Goal: Task Accomplishment & Management: Manage account settings

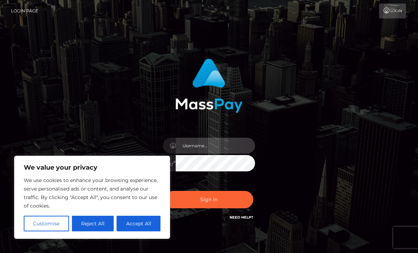
click at [231, 148] on input "text" at bounding box center [215, 145] width 79 height 16
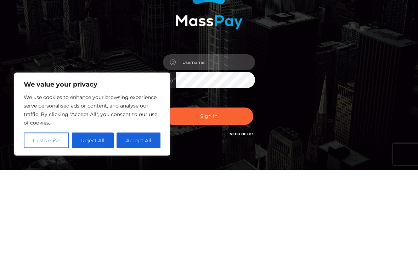
type input "cHJpbmNlc3NicmF0bmluYTIxQGdtYWlsLmNvbQ=="
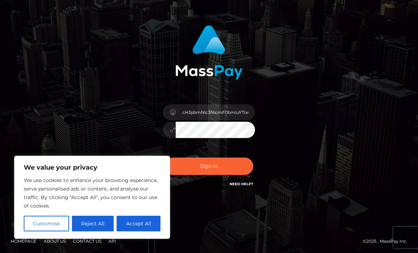
click at [225, 163] on button "Sign in" at bounding box center [209, 165] width 89 height 17
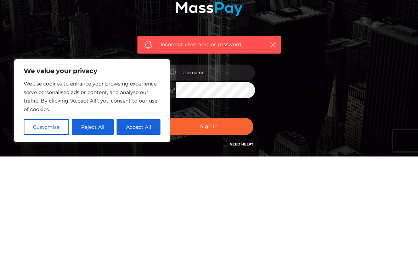
click at [102, 215] on button "Reject All" at bounding box center [93, 223] width 42 height 16
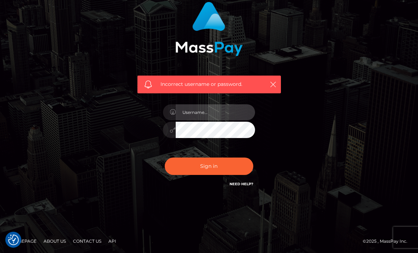
click at [236, 114] on input "text" at bounding box center [215, 112] width 79 height 16
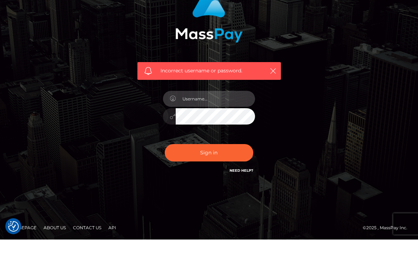
type input "[EMAIL_ADDRESS][DOMAIN_NAME]"
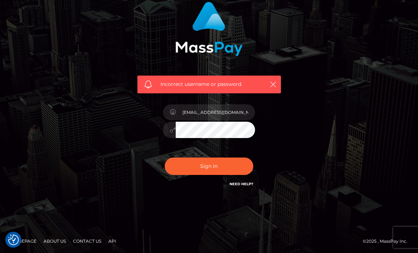
click at [228, 169] on button "Sign in" at bounding box center [209, 165] width 89 height 17
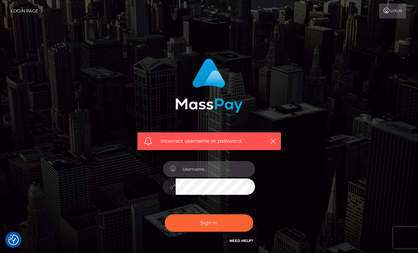
click at [218, 173] on input "text" at bounding box center [215, 169] width 79 height 16
click at [223, 167] on input "text" at bounding box center [215, 169] width 79 height 16
type input "[EMAIL_ADDRESS][DOMAIN_NAME]"
click at [220, 226] on button "Sign in" at bounding box center [209, 222] width 89 height 17
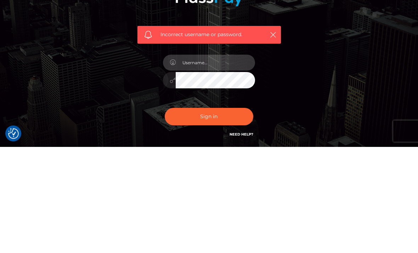
type input "[EMAIL_ADDRESS][DOMAIN_NAME]"
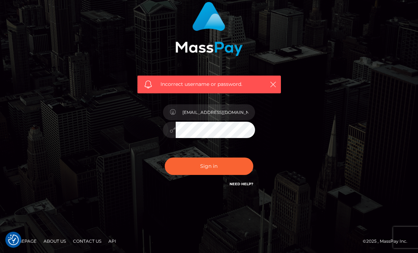
click at [277, 85] on button "button" at bounding box center [273, 84] width 9 height 9
click at [276, 82] on icon "button" at bounding box center [273, 84] width 7 height 7
click at [273, 88] on button "button" at bounding box center [273, 84] width 9 height 9
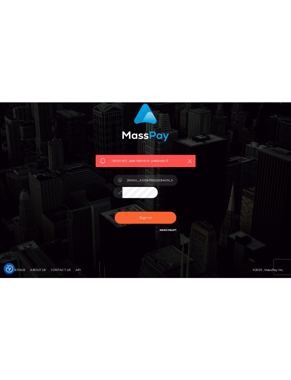
scroll to position [0, 0]
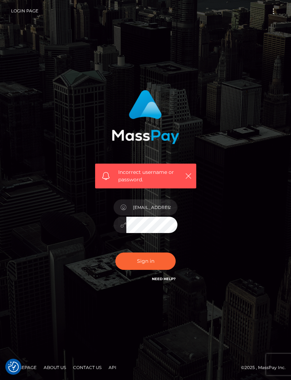
click at [282, 54] on div "Incorrect username or password. princessbratnina21@gmail.com" at bounding box center [145, 191] width 291 height 318
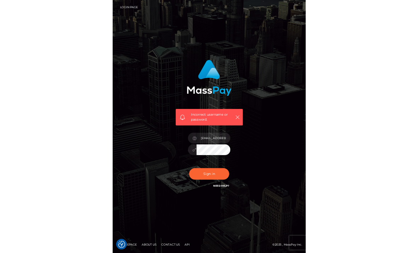
scroll to position [57, 0]
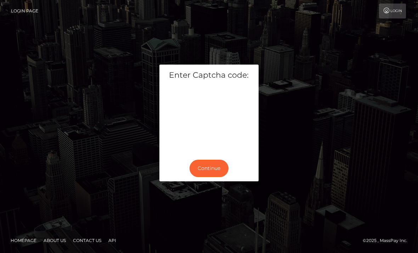
scroll to position [23, 0]
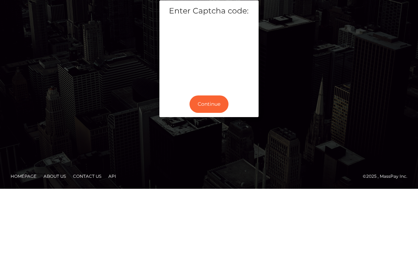
click at [211, 159] on button "Continue" at bounding box center [209, 167] width 39 height 17
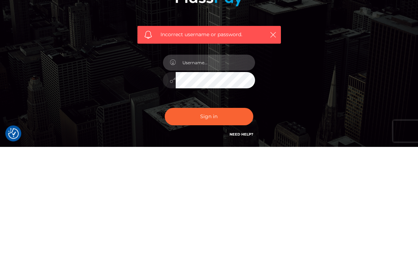
type input "[EMAIL_ADDRESS][DOMAIN_NAME]"
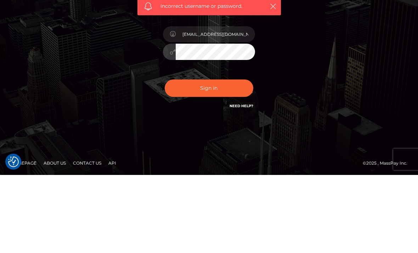
click at [171, 127] on icon at bounding box center [173, 130] width 6 height 6
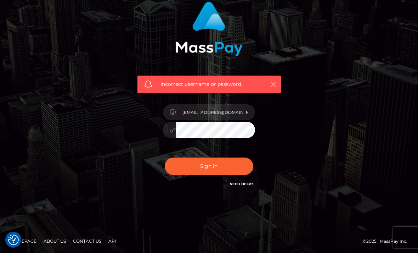
click at [217, 164] on button "Sign in" at bounding box center [209, 165] width 89 height 17
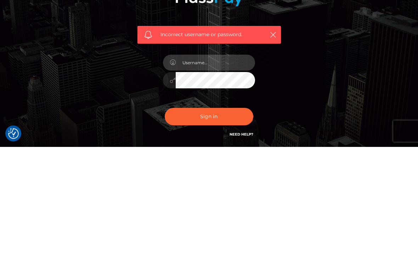
type input "princessbratnina21@gmail.com"
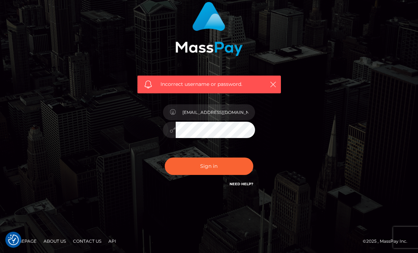
click at [235, 184] on link "Need Help?" at bounding box center [242, 183] width 24 height 5
